Goal: Transaction & Acquisition: Download file/media

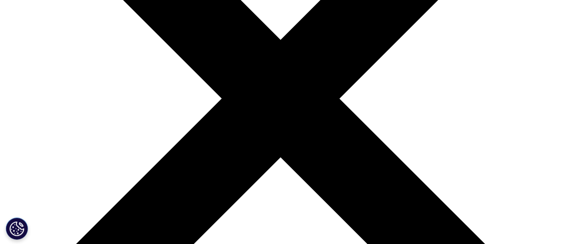
scroll to position [133, 0]
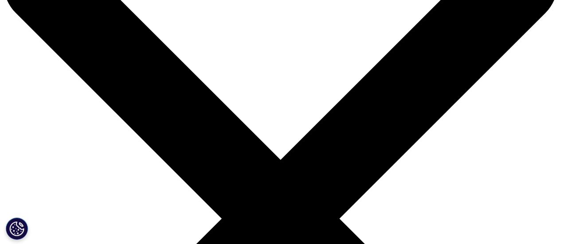
scroll to position [89, 0]
